Goal: Find contact information: Find contact information

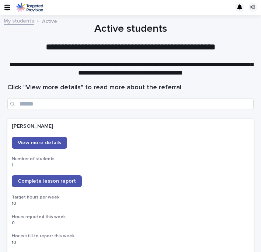
click at [8, 7] on icon "button" at bounding box center [7, 7] width 6 height 5
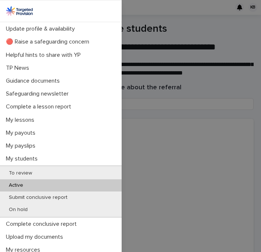
scroll to position [20, 0]
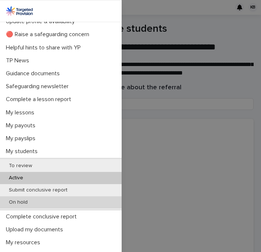
click at [28, 196] on div "On hold" at bounding box center [61, 202] width 122 height 12
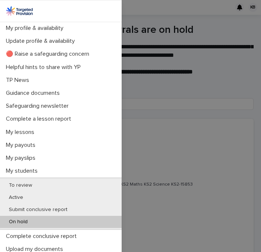
click at [154, 34] on div "My profile & availability Update profile & availability 🔴 Raise a safeguarding …" at bounding box center [130, 126] width 261 height 252
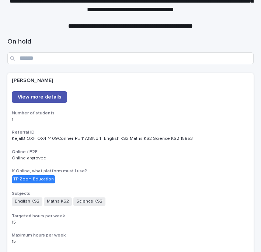
scroll to position [118, 0]
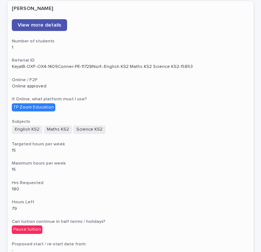
click at [104, 95] on div "[PERSON_NAME] View more details Number of students 1 Referral ID KejalB-OXF-OX4…" at bounding box center [130, 163] width 246 height 324
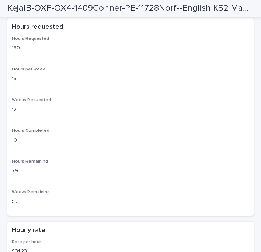
scroll to position [2047, 0]
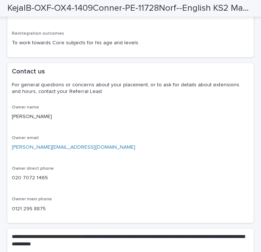
click at [29, 150] on link "[PERSON_NAME][EMAIL_ADDRESS][DOMAIN_NAME]" at bounding box center [73, 146] width 123 height 5
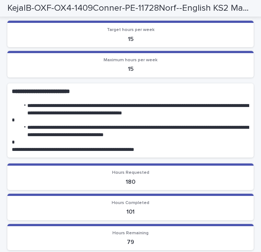
scroll to position [0, 0]
